Goal: Navigation & Orientation: Find specific page/section

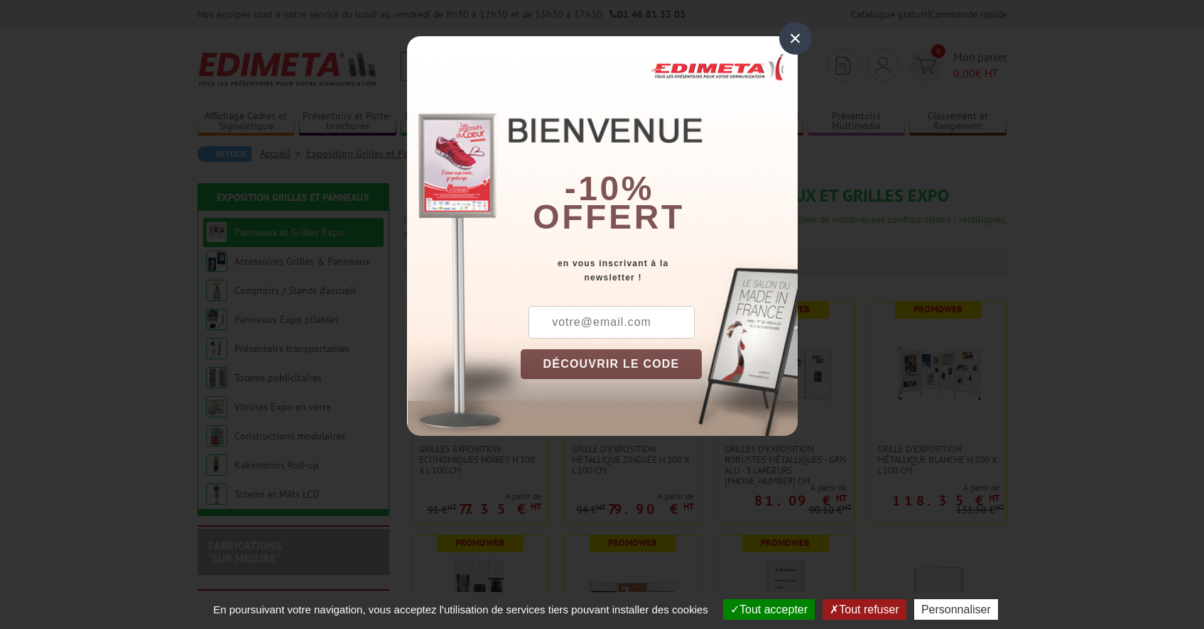
click at [798, 40] on div "×" at bounding box center [795, 38] width 33 height 33
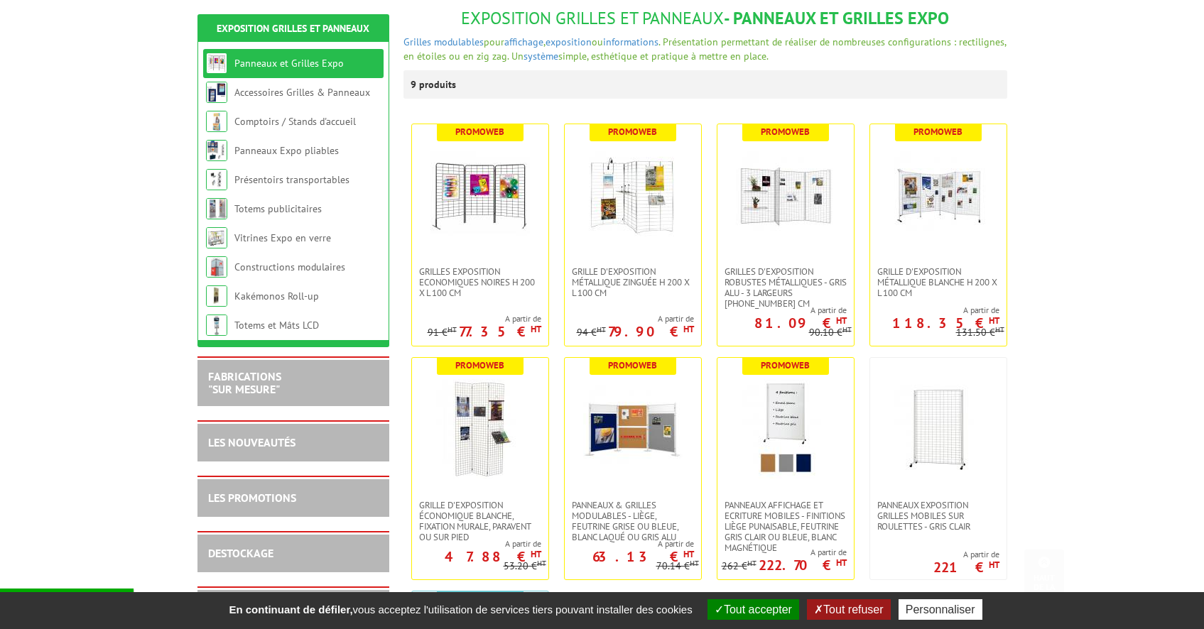
scroll to position [177, 0]
click at [262, 92] on link "Accessoires Grilles & Panneaux" at bounding box center [302, 92] width 136 height 13
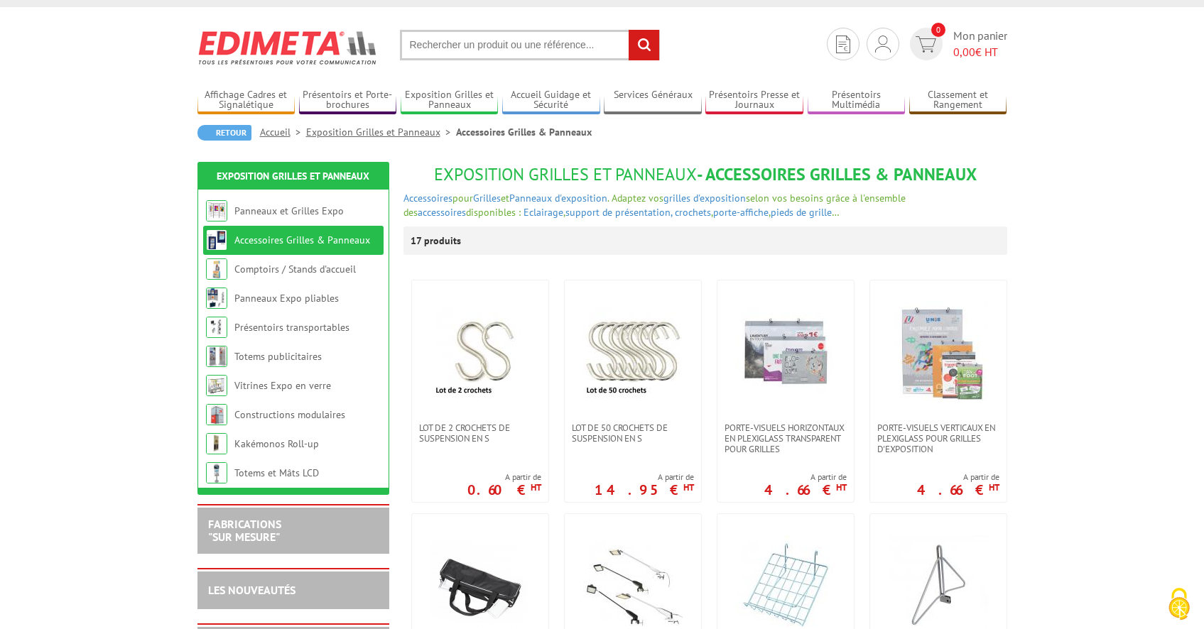
scroll to position [17, 0]
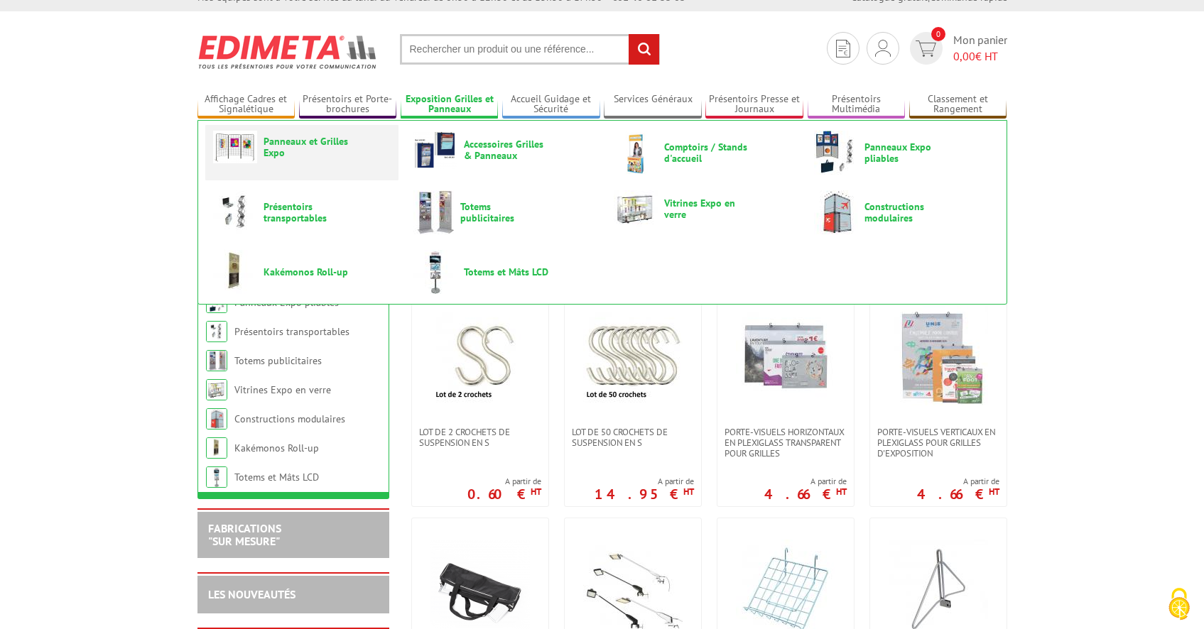
click at [273, 143] on span "Panneaux et Grilles Expo" at bounding box center [305, 147] width 85 height 23
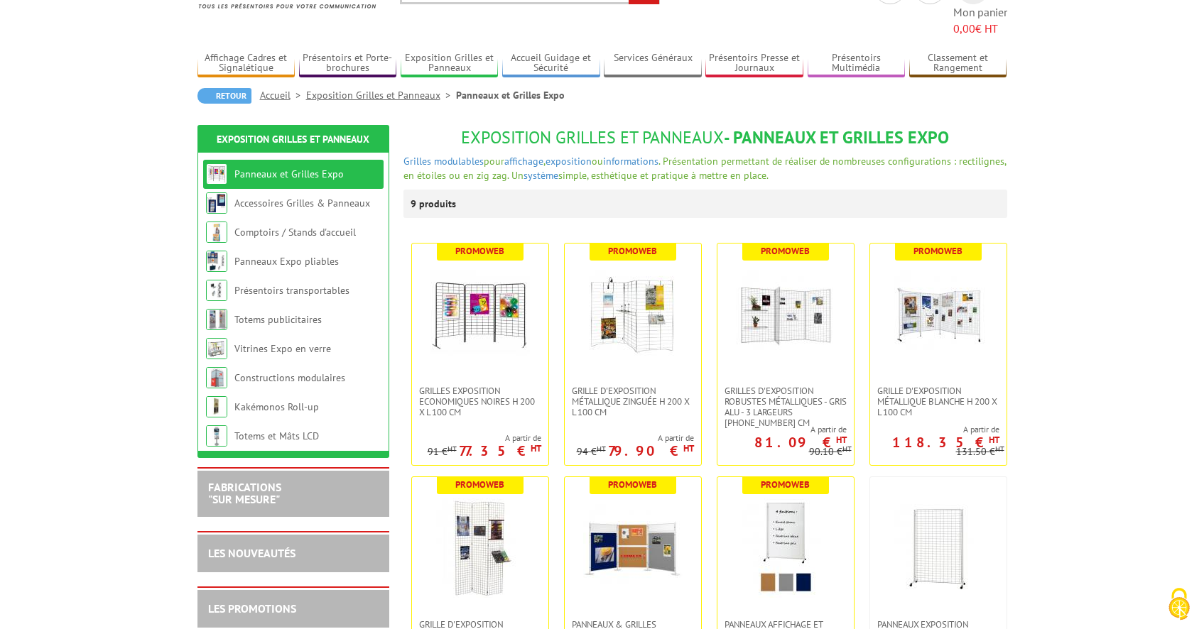
scroll to position [78, 0]
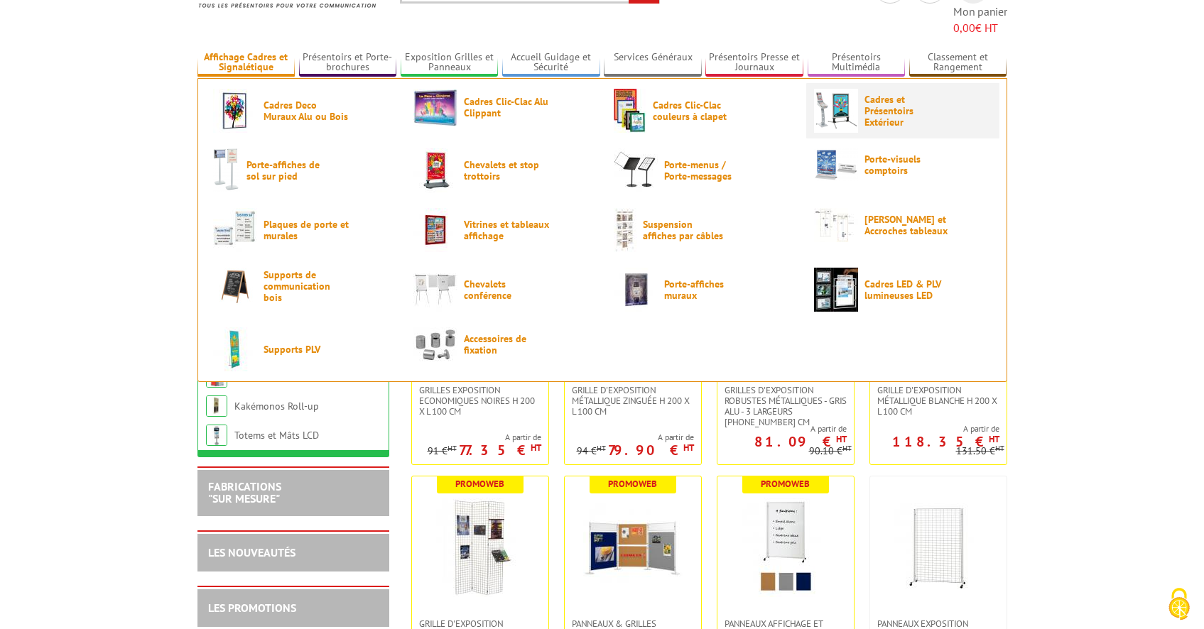
click at [896, 96] on span "Cadres et Présentoirs Extérieur" at bounding box center [906, 111] width 85 height 34
